Goal: Task Accomplishment & Management: Complete application form

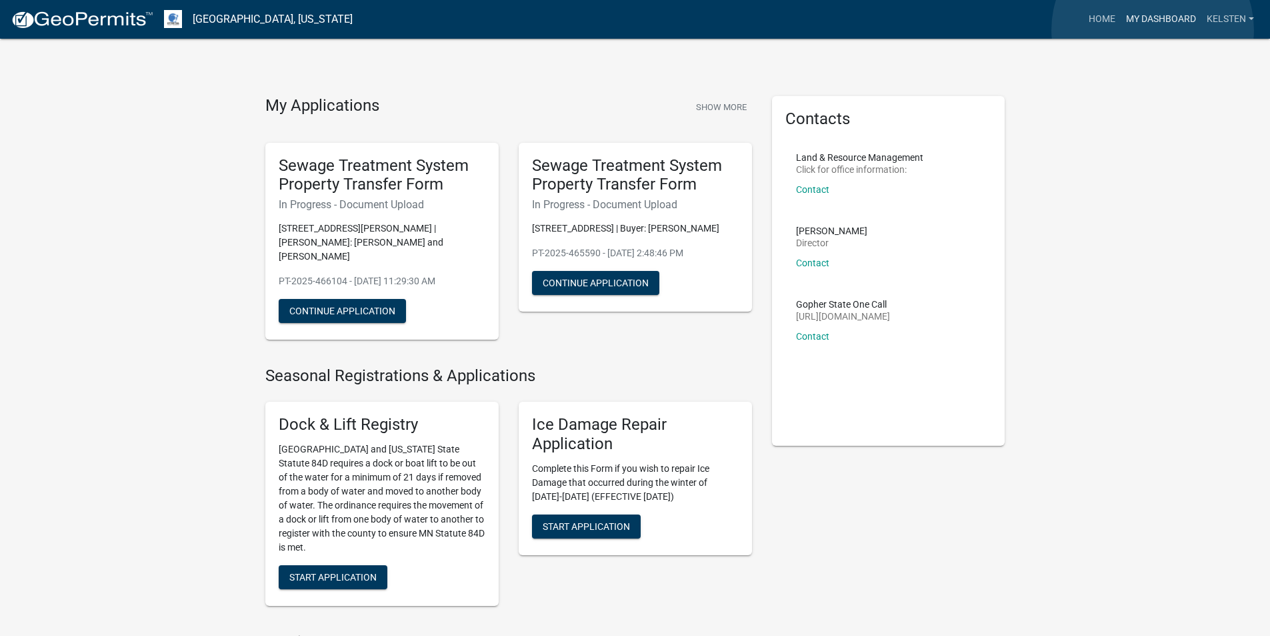
click at [1153, 30] on link "My Dashboard" at bounding box center [1161, 19] width 81 height 25
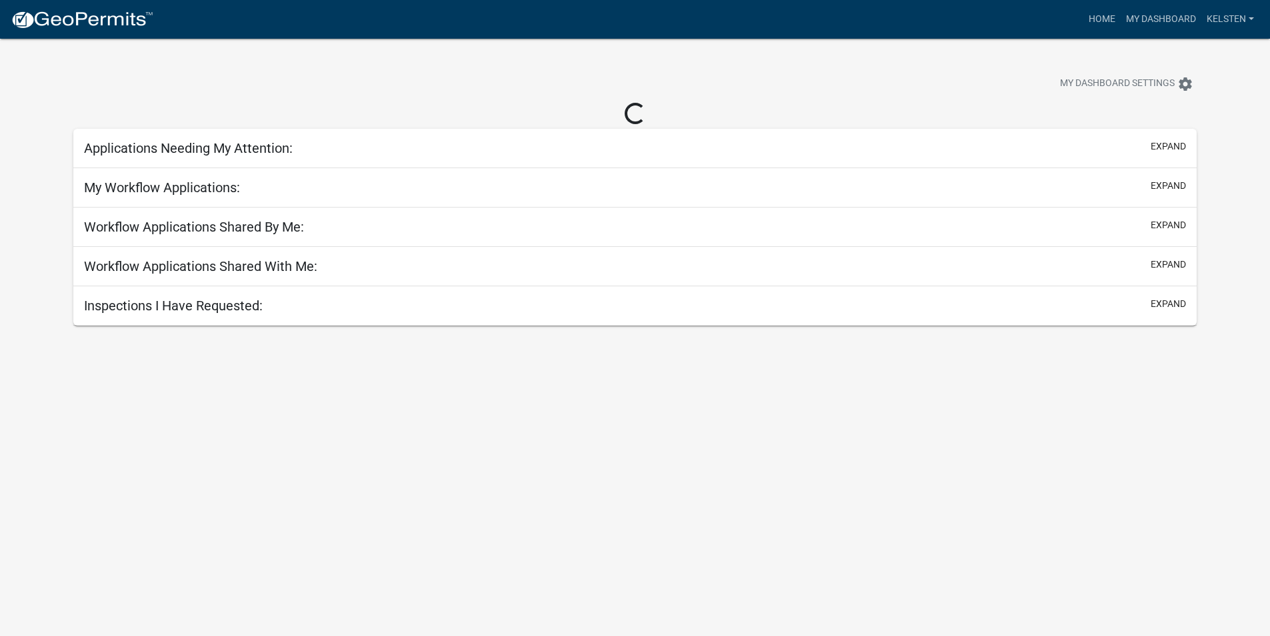
select select "3: 100"
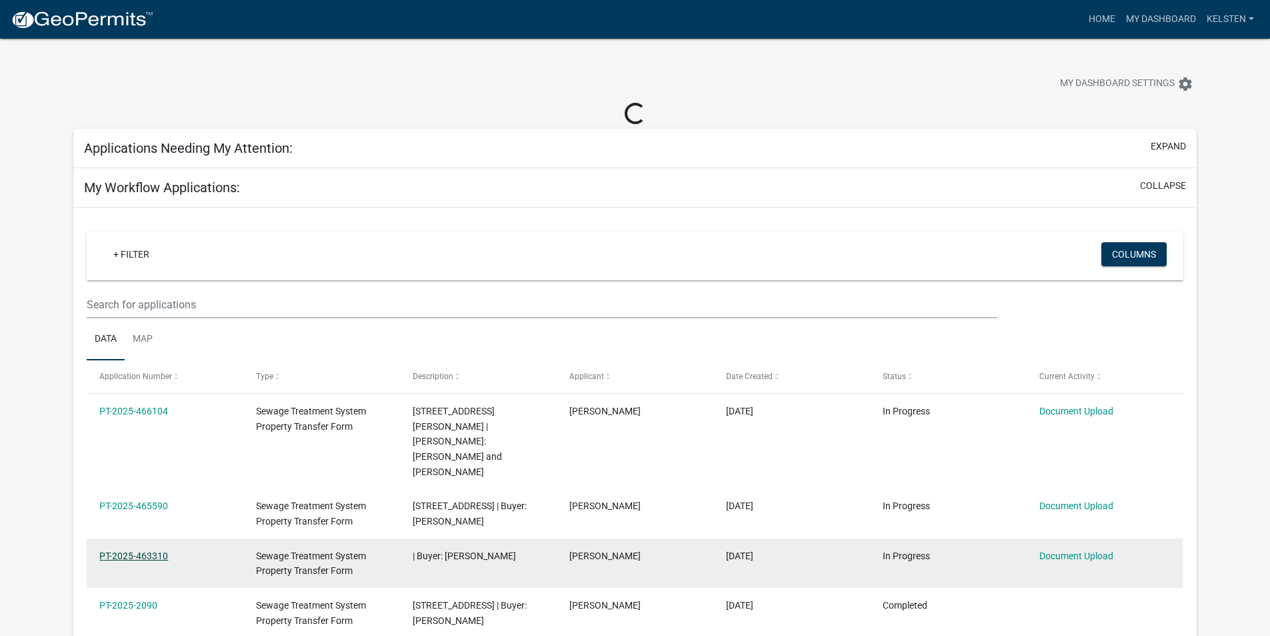
click at [161, 550] on link "PT-2025-463310" at bounding box center [133, 555] width 69 height 11
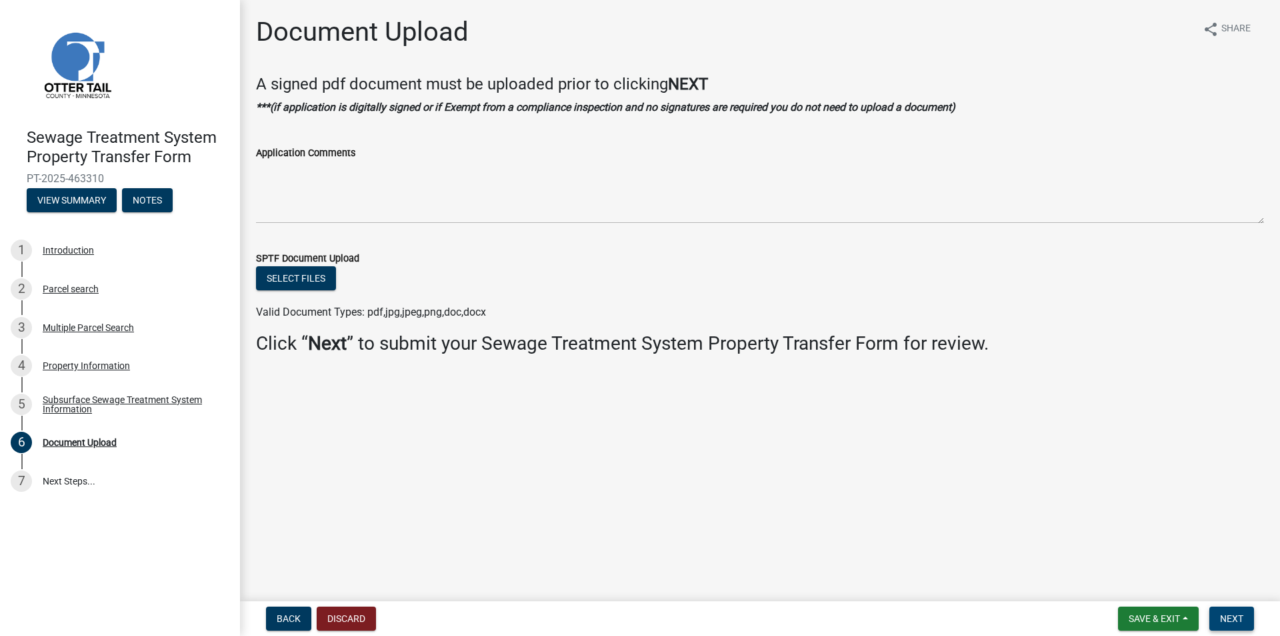
click at [1216, 614] on button "Next" at bounding box center [1232, 618] width 45 height 24
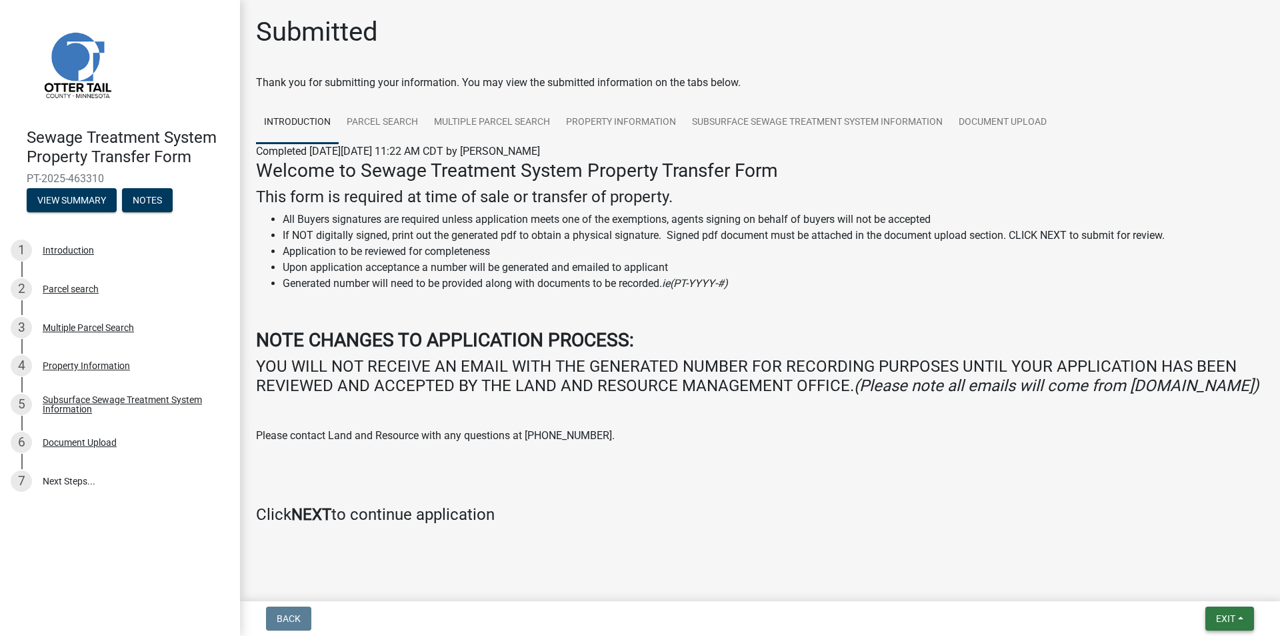
click at [1216, 615] on span "Exit" at bounding box center [1225, 618] width 19 height 11
click at [1176, 588] on button "Save & Exit" at bounding box center [1201, 584] width 107 height 32
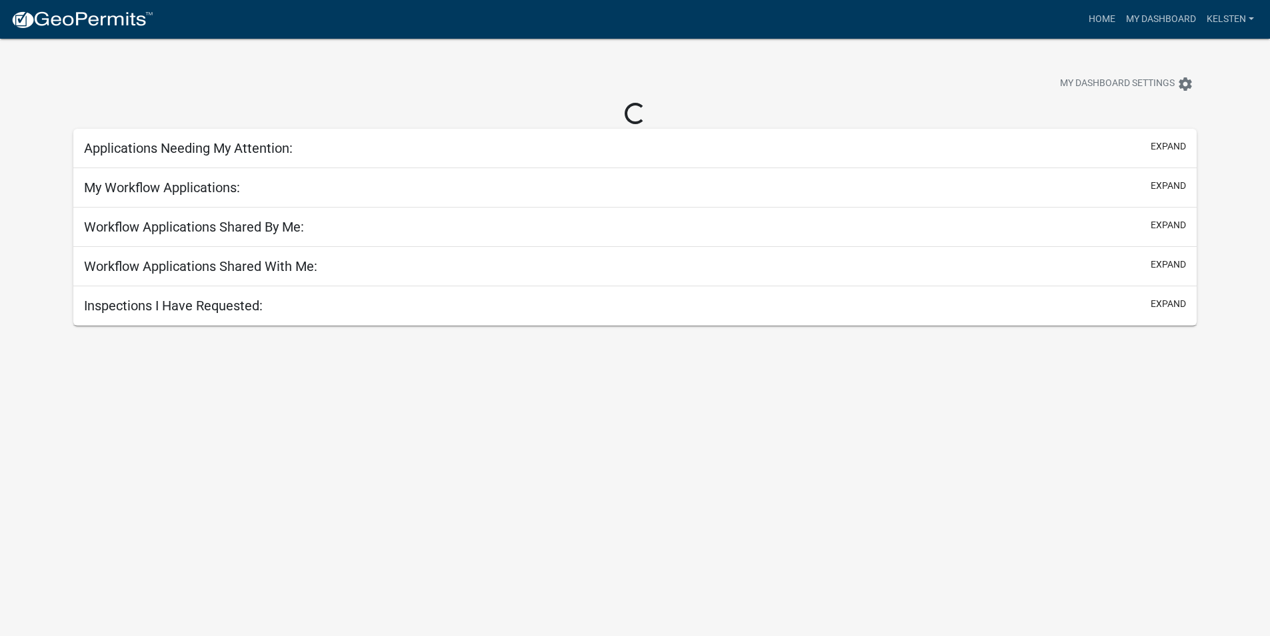
select select "3: 100"
